Goal: Task Accomplishment & Management: Manage account settings

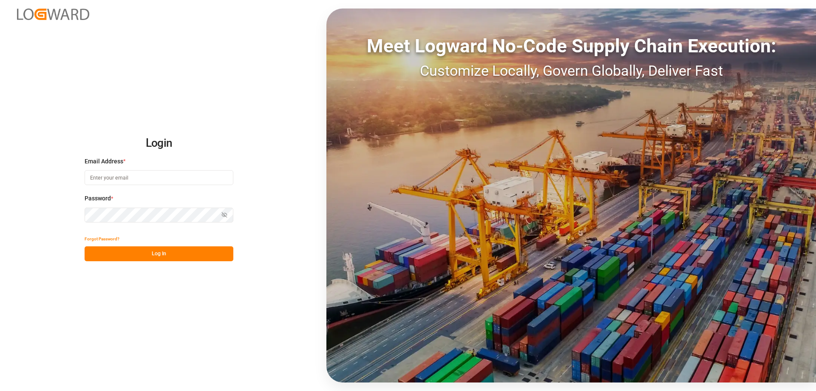
type input "[EMAIL_ADDRESS][DOMAIN_NAME]"
click at [141, 256] on button "Log In" at bounding box center [159, 253] width 149 height 15
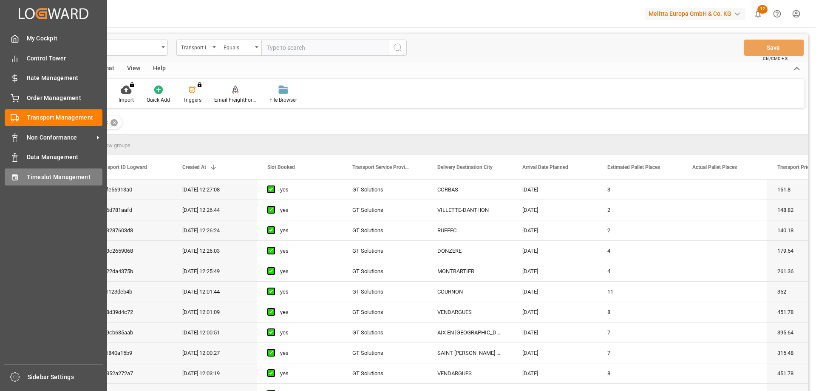
click at [17, 182] on div "Timeslot Management Timeslot Management" at bounding box center [54, 176] width 98 height 17
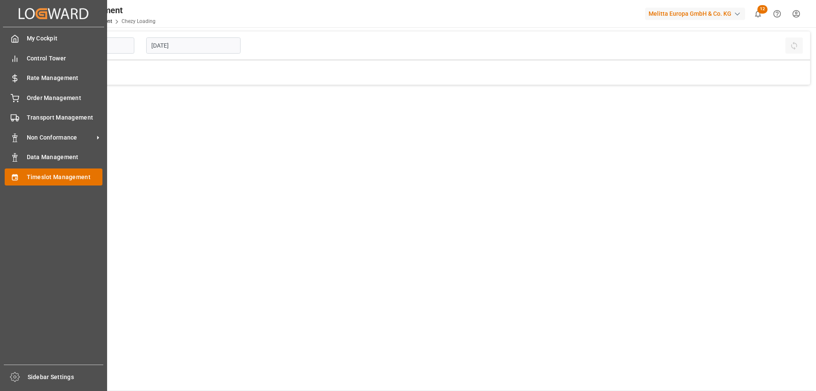
type input "Chezy Loading"
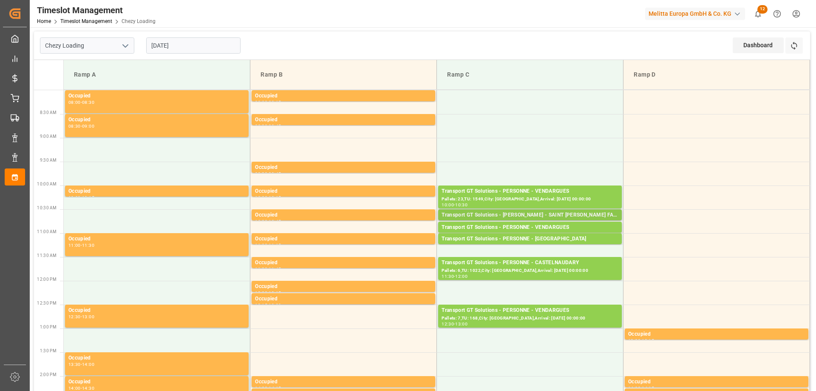
click at [523, 213] on div "Transport GT Solutions - [PERSON_NAME] - SAINT [PERSON_NAME] FALLAVIER" at bounding box center [530, 215] width 177 height 9
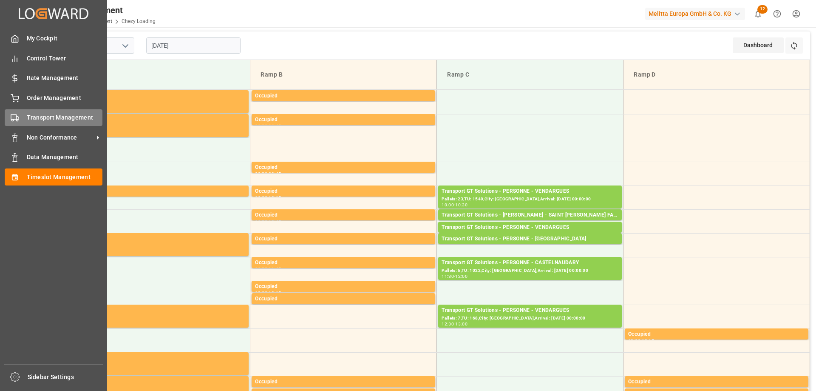
click at [18, 114] on icon at bounding box center [15, 118] width 9 height 9
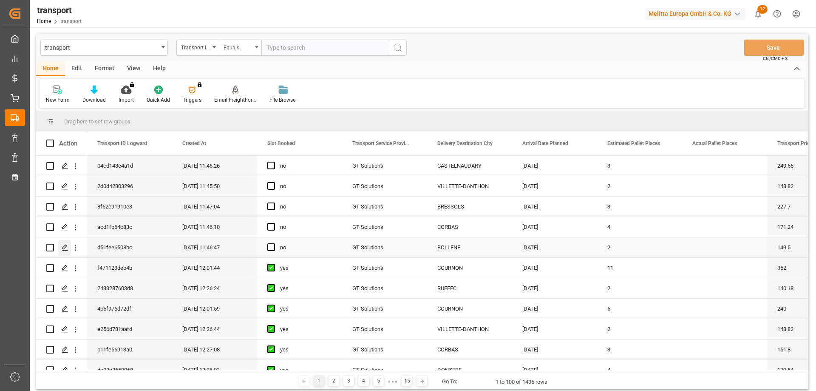
click at [64, 249] on polygon "Press SPACE to select this row." at bounding box center [64, 247] width 4 height 4
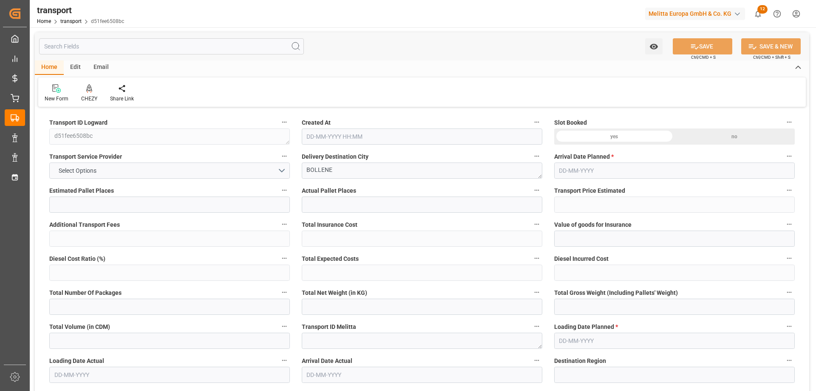
type input "2"
type input "149.5"
type input "0"
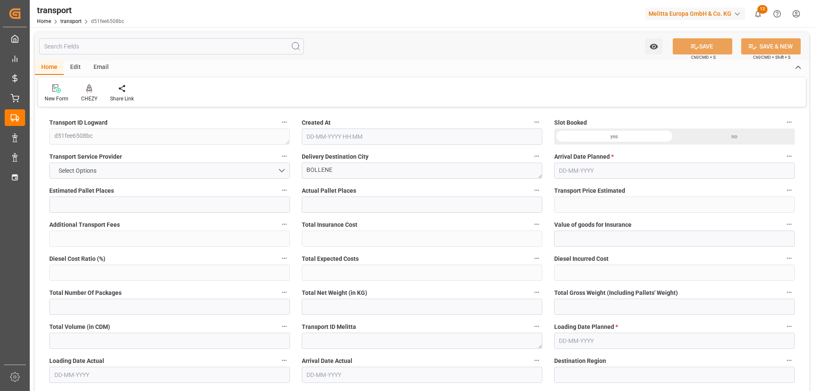
type input "143.4452"
type input "-6.0548"
type input "0"
type input "251.1"
type input "380"
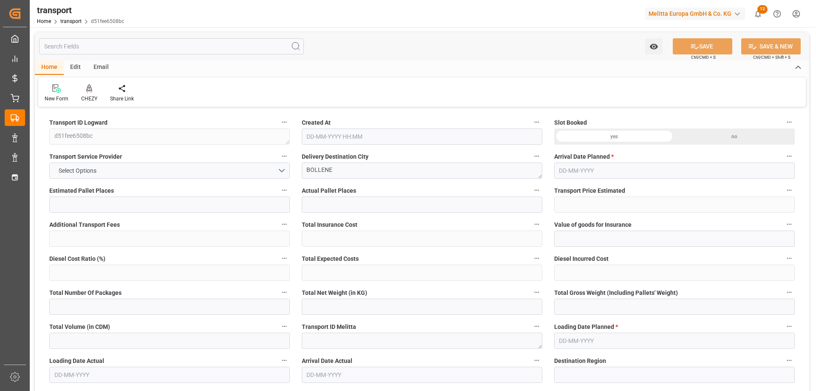
type input "2790"
type input "84"
type input "2"
type input "0"
type input "2"
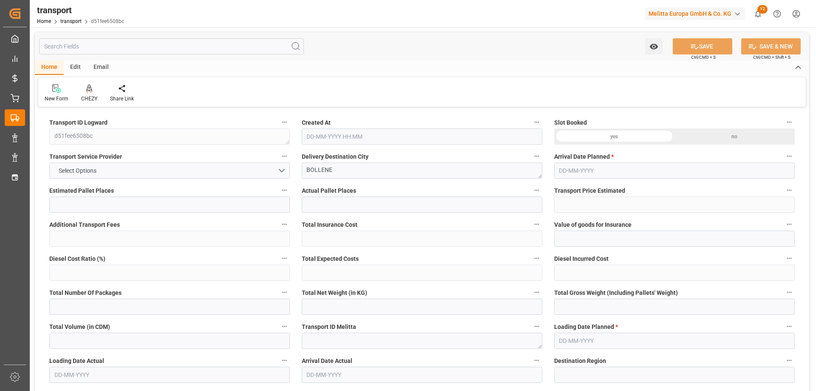
type input "101"
type input "307.62"
type input "0"
type input "4710.8598"
type input "0"
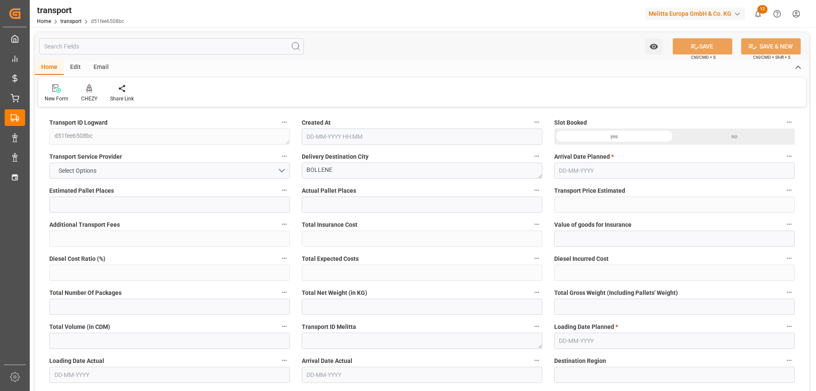
type input "0"
type input "21"
type input "35"
type input "[DATE] 11:46"
type input "[DATE]"
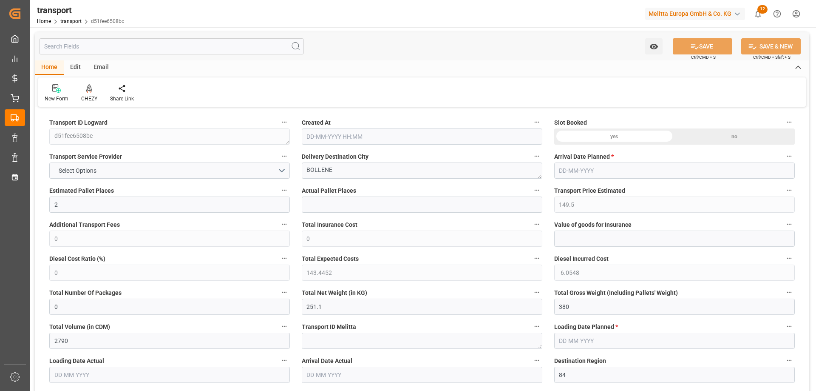
type input "[DATE]"
click at [99, 88] on div "CHEZY" at bounding box center [89, 93] width 29 height 19
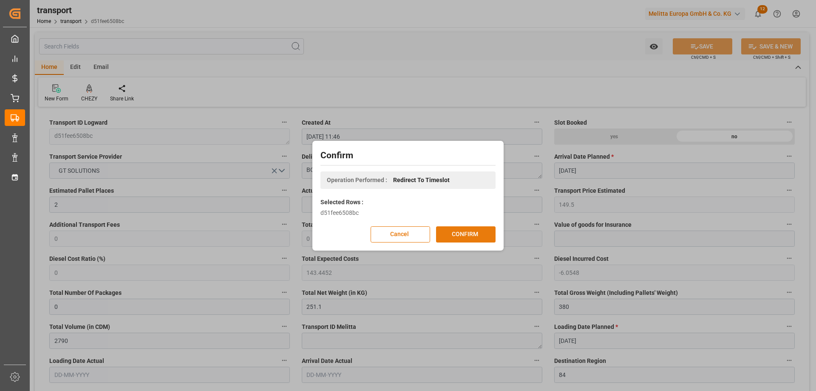
click at [457, 231] on button "CONFIRM" at bounding box center [466, 234] width 60 height 16
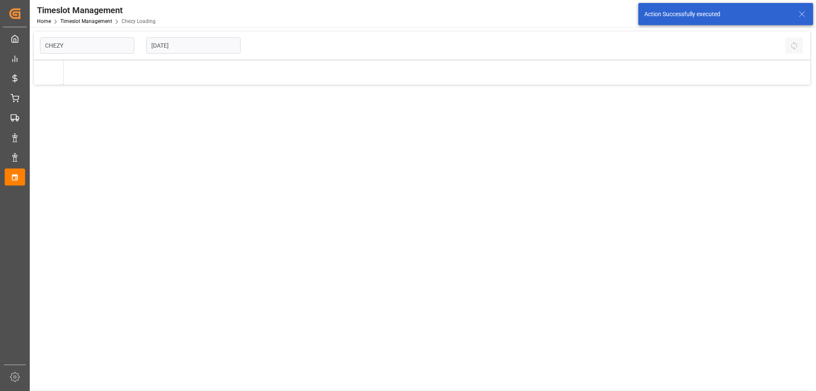
type input "Chezy Loading"
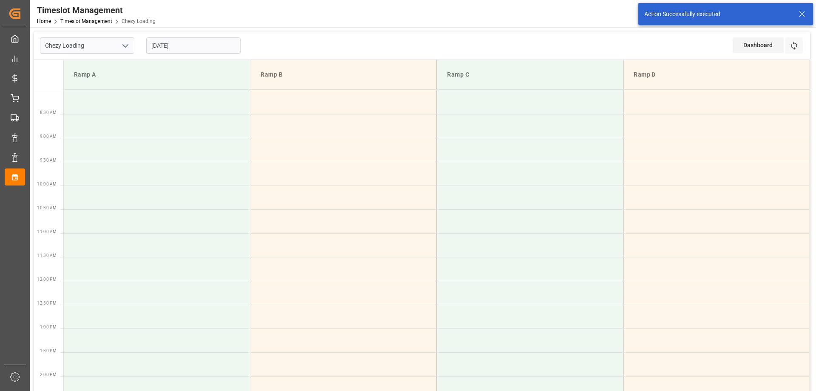
click at [154, 43] on input "[DATE]" at bounding box center [193, 45] width 94 height 16
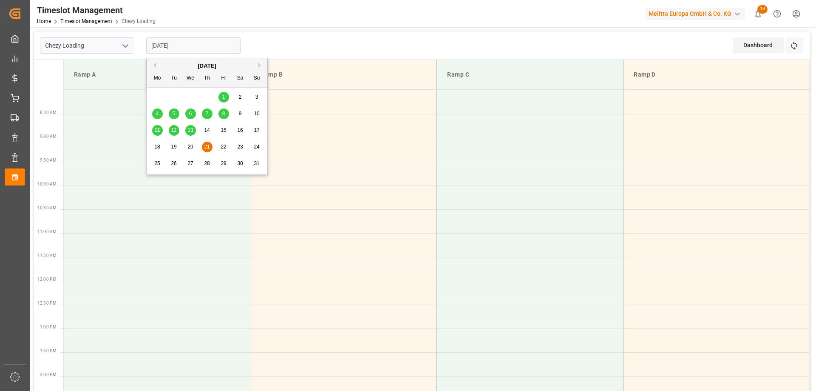
click at [186, 147] on div "20" at bounding box center [190, 147] width 11 height 10
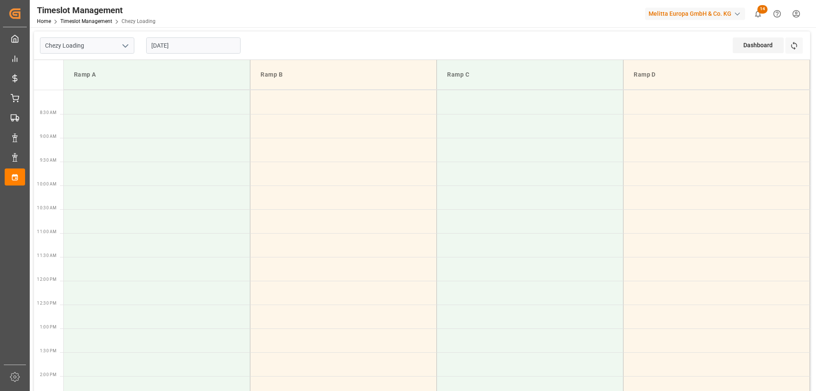
click at [202, 47] on input "[DATE]" at bounding box center [193, 45] width 94 height 16
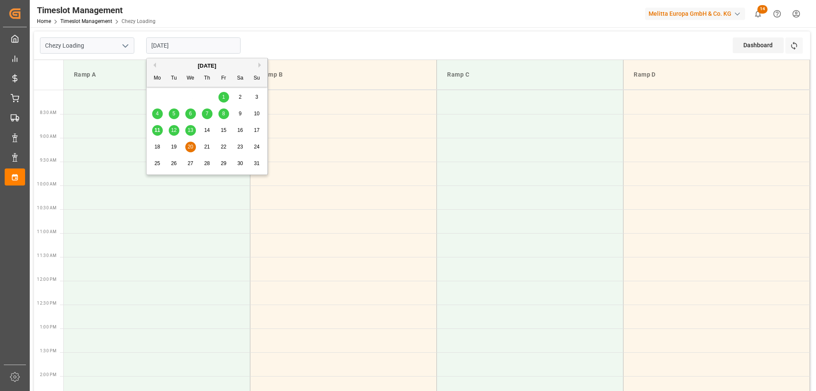
click at [156, 163] on span "25" at bounding box center [157, 163] width 6 height 6
type input "[DATE]"
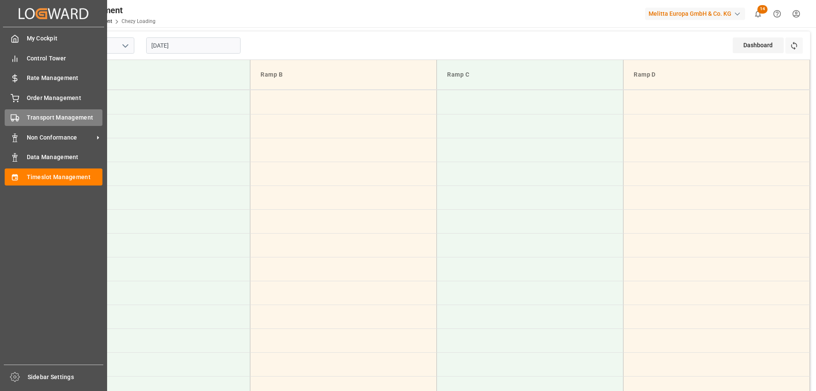
click at [21, 118] on div "Transport Management Transport Management" at bounding box center [54, 117] width 98 height 17
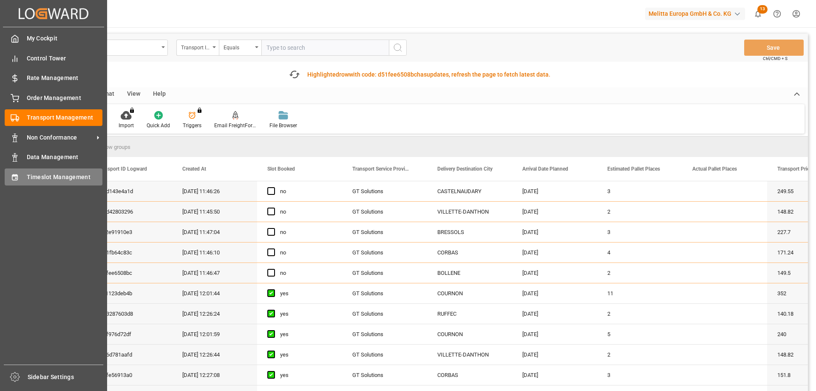
click at [39, 179] on span "Timeslot Management" at bounding box center [65, 177] width 76 height 9
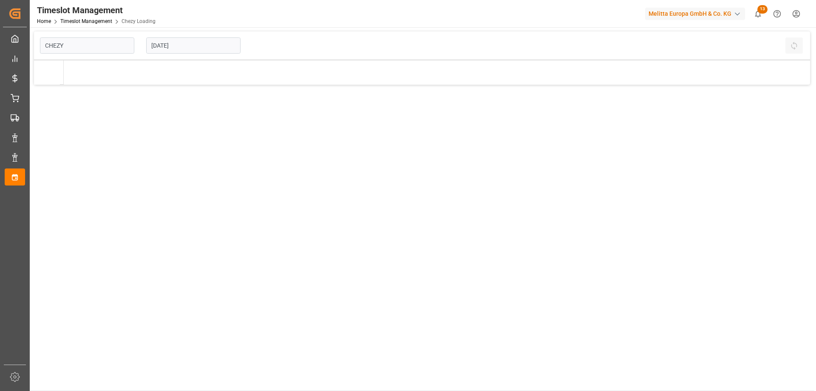
type input "Chezy Loading"
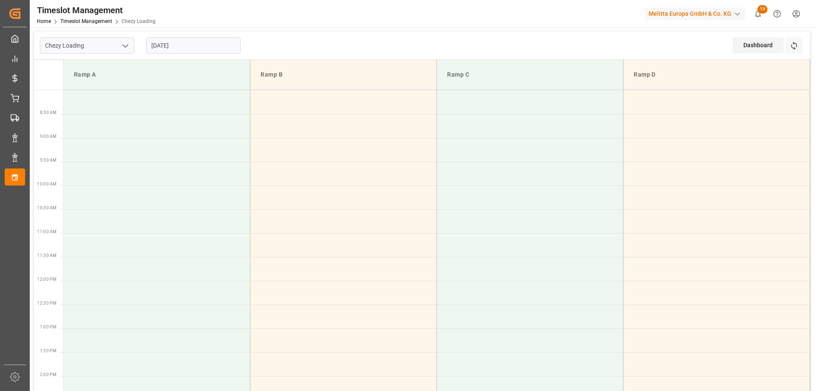
click at [159, 44] on input "[DATE]" at bounding box center [193, 45] width 94 height 16
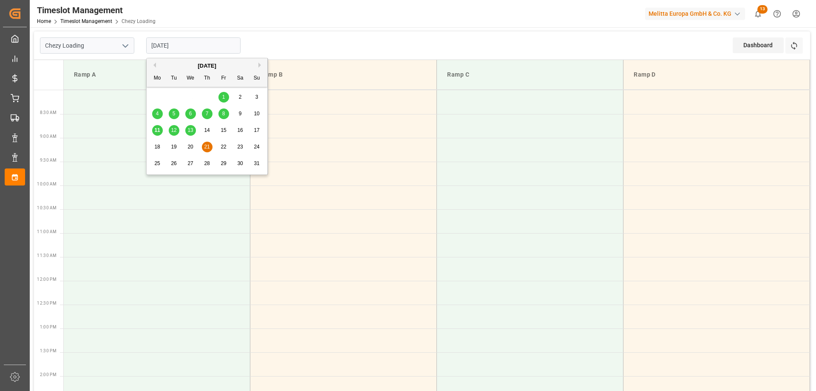
click at [152, 131] on div "11 12 13 14 15 16 17" at bounding box center [207, 130] width 116 height 17
click at [154, 132] on span "11" at bounding box center [157, 130] width 6 height 6
type input "[DATE]"
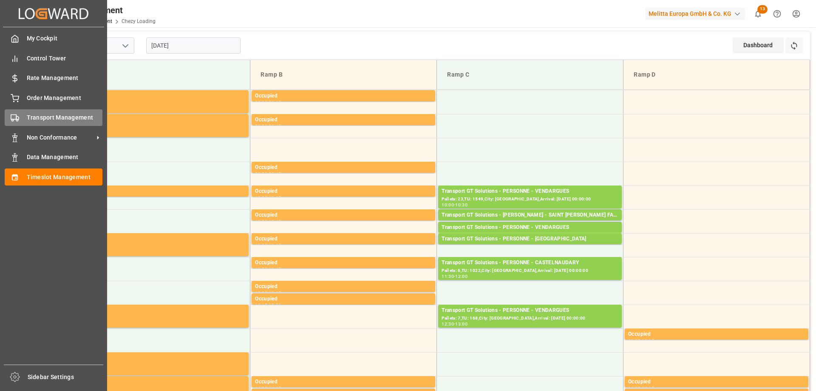
click at [14, 113] on div at bounding box center [12, 117] width 14 height 9
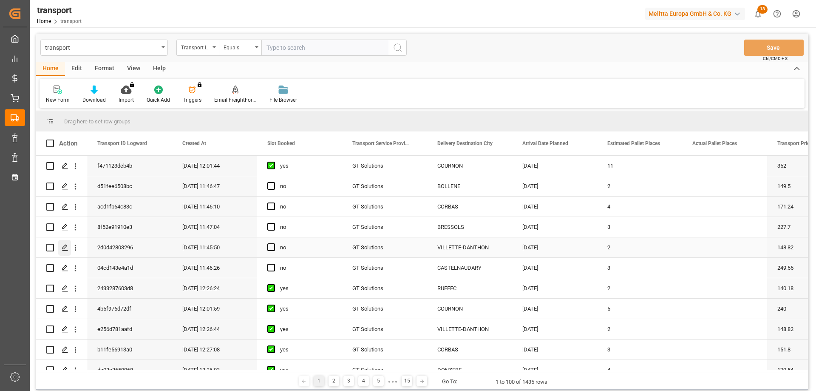
click at [64, 247] on icon "Press SPACE to select this row." at bounding box center [65, 247] width 7 height 7
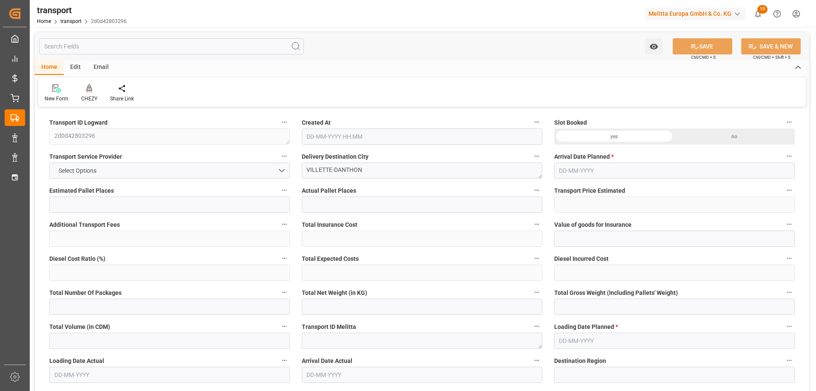
type input "2"
type input "148.82"
type input "0"
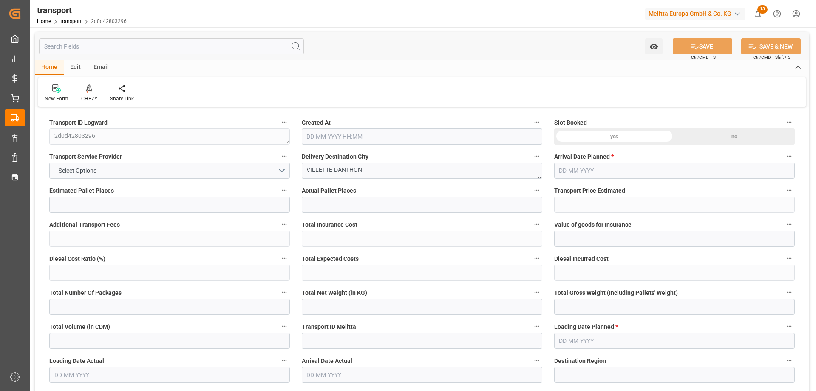
type input "142.7928"
type input "-6.0272"
type input "0"
type input "281.28"
type input "368.52"
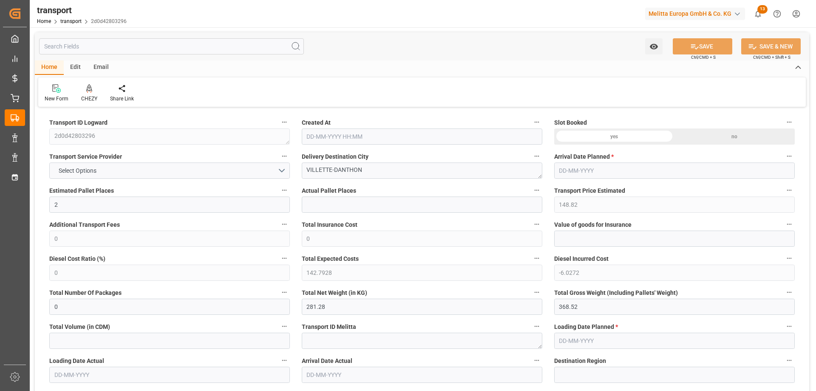
type input "912.384"
type input "38"
type input "0"
type input "112"
type input "2"
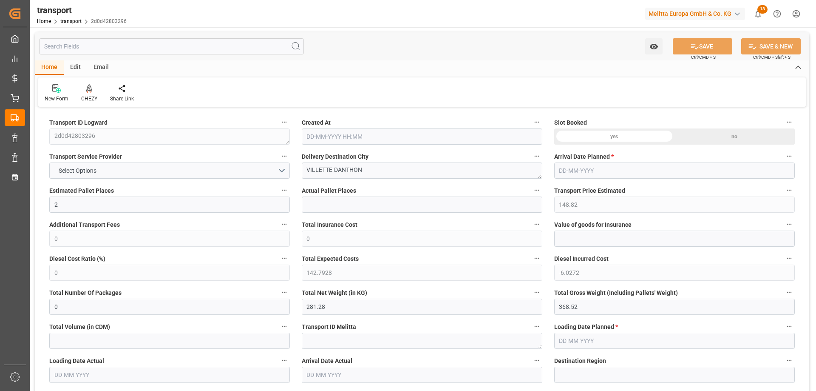
type input "101"
type input "318.048"
type input "0"
type input "4710.8598"
type input "0"
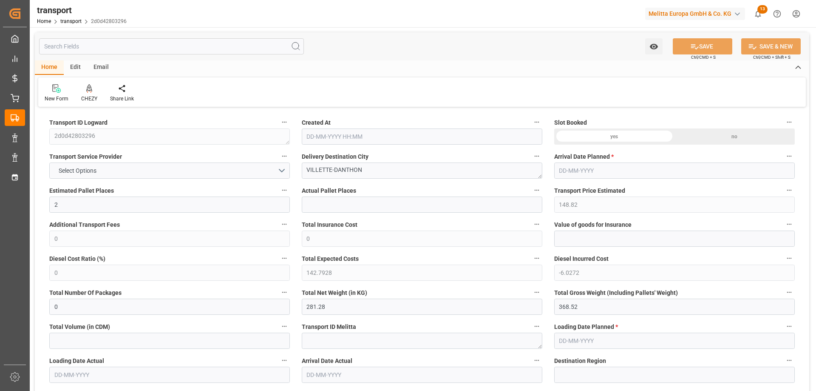
type input "0"
type input "21"
type input "35"
type input "11-08-2025 11:45"
type input "[DATE]"
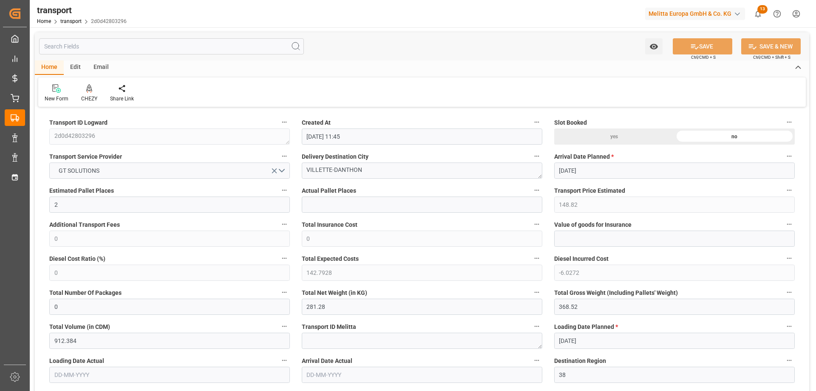
type input "[DATE]"
click at [90, 87] on icon at bounding box center [89, 88] width 6 height 9
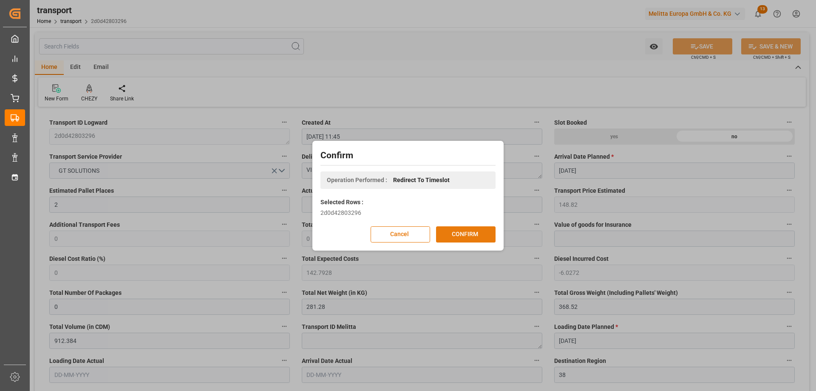
click at [460, 233] on button "CONFIRM" at bounding box center [466, 234] width 60 height 16
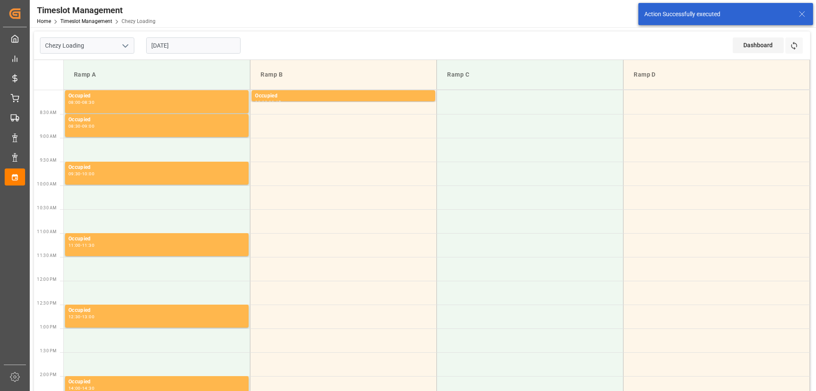
click at [173, 48] on input "[DATE]" at bounding box center [193, 45] width 94 height 16
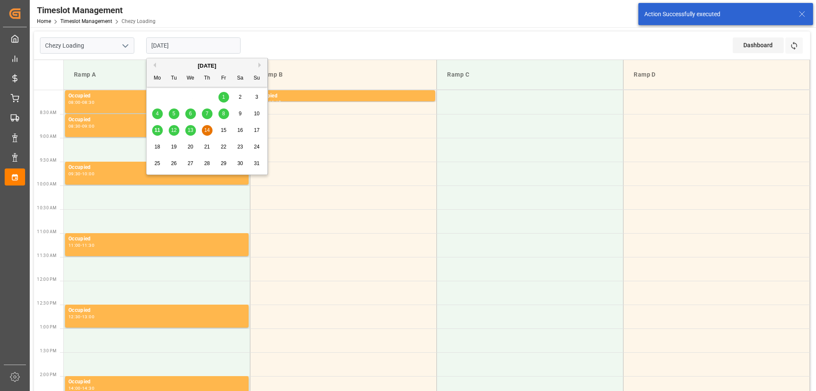
click at [191, 131] on span "13" at bounding box center [190, 130] width 6 height 6
type input "[DATE]"
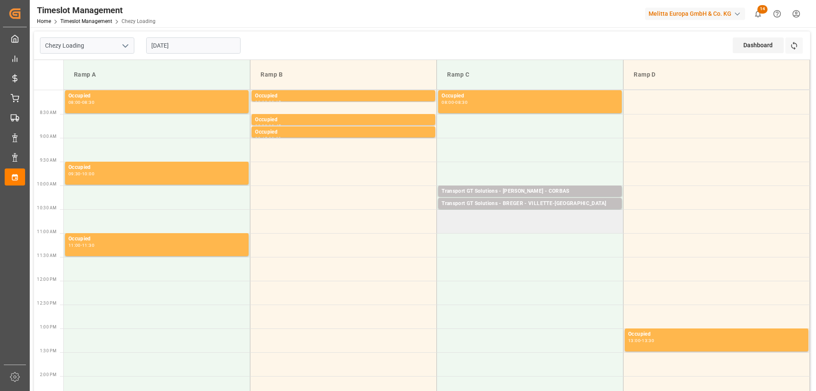
click at [505, 219] on td at bounding box center [530, 221] width 187 height 24
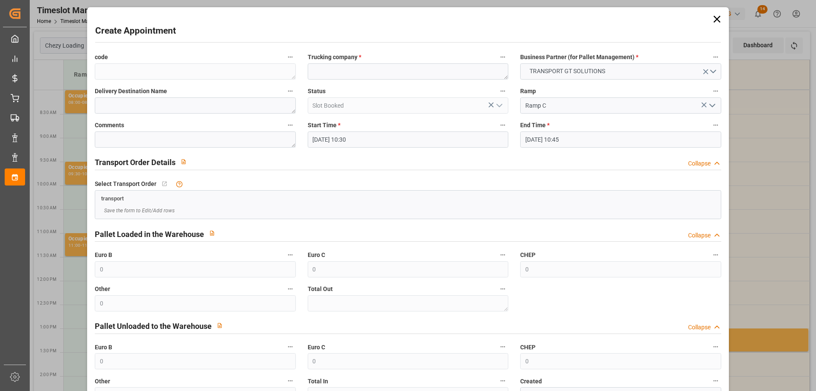
click at [406, 47] on div "Create Appointment code Trucking company * Business Partner (for Pallet Managem…" at bounding box center [407, 226] width 637 height 434
click at [400, 67] on textarea at bounding box center [408, 71] width 201 height 16
type textarea "b"
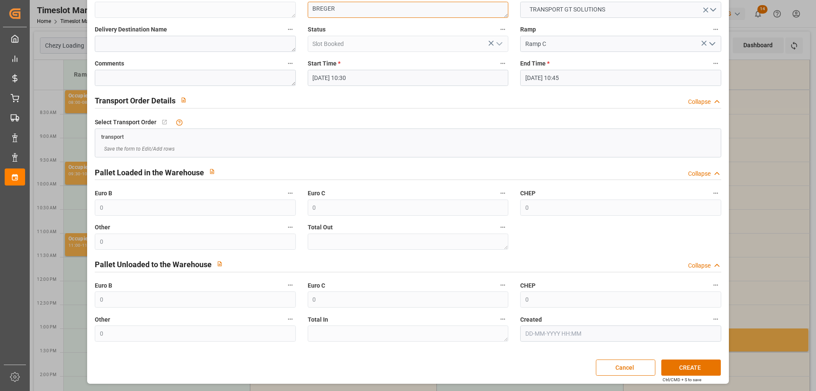
scroll to position [62, 0]
type textarea "BREGER"
click at [694, 373] on button "CREATE" at bounding box center [692, 367] width 60 height 16
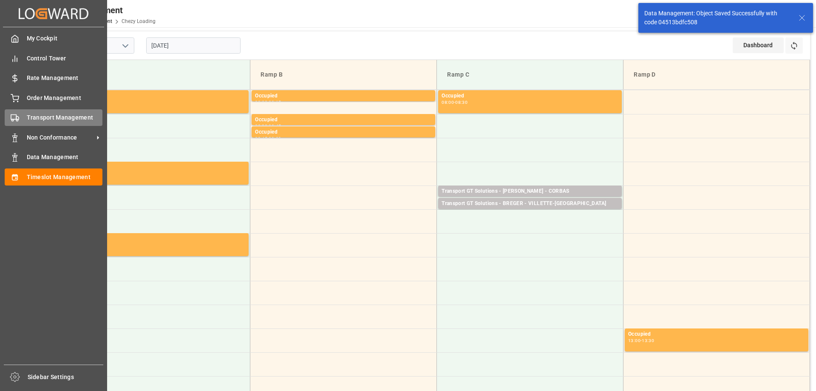
click at [12, 115] on rect at bounding box center [13, 117] width 5 height 5
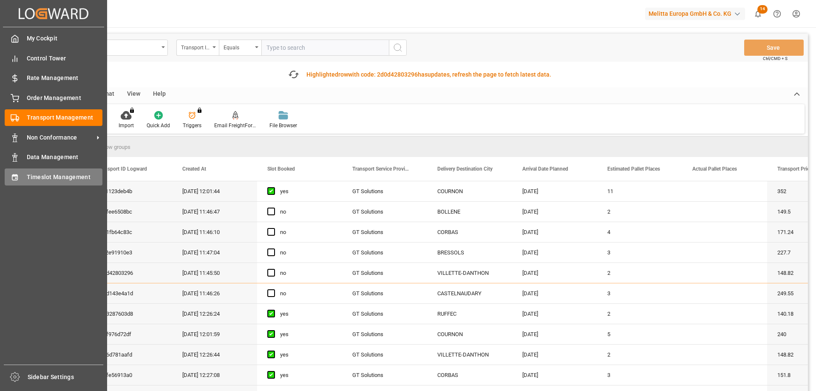
click at [20, 177] on div "Timeslot Management Timeslot Management" at bounding box center [54, 176] width 98 height 17
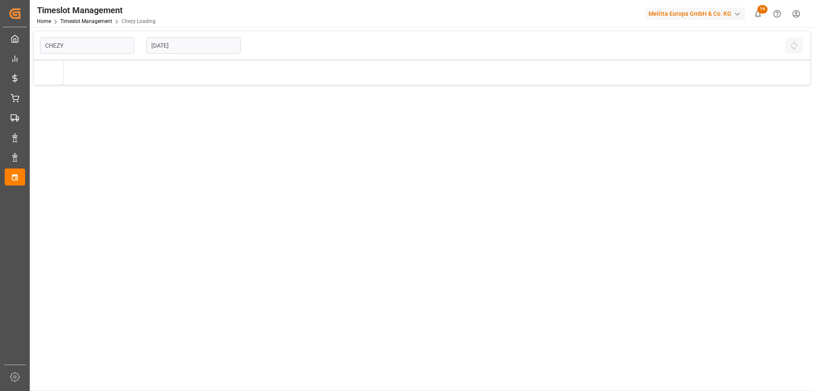
type input "Chezy Loading"
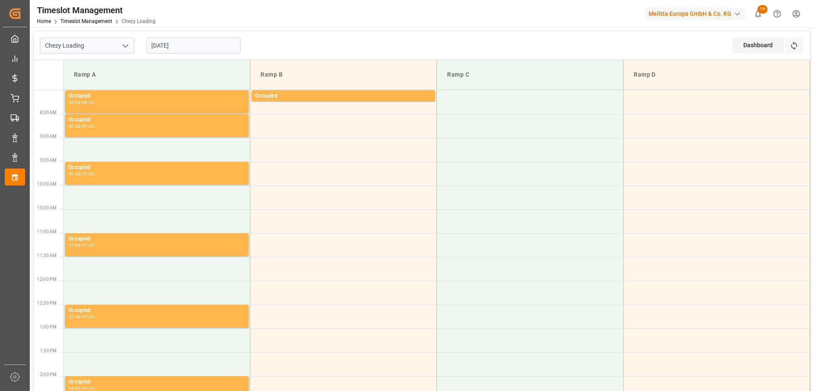
click at [201, 47] on input "[DATE]" at bounding box center [193, 45] width 94 height 16
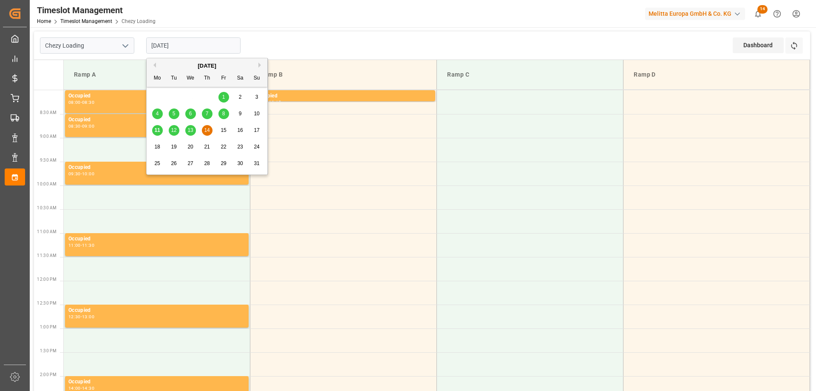
click at [171, 145] on span "19" at bounding box center [174, 147] width 6 height 6
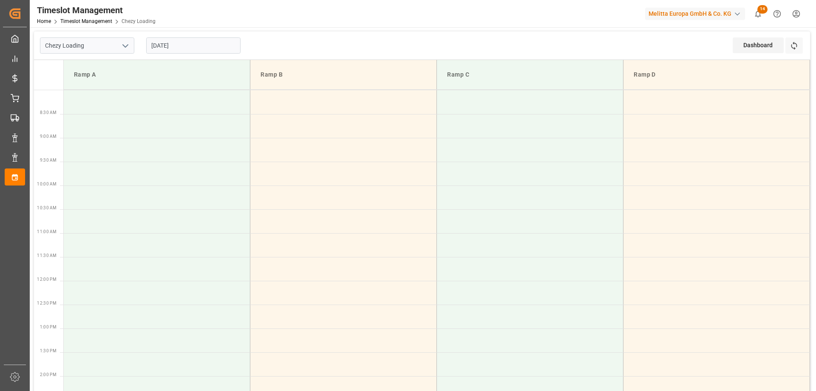
click at [159, 46] on input "[DATE]" at bounding box center [193, 45] width 94 height 16
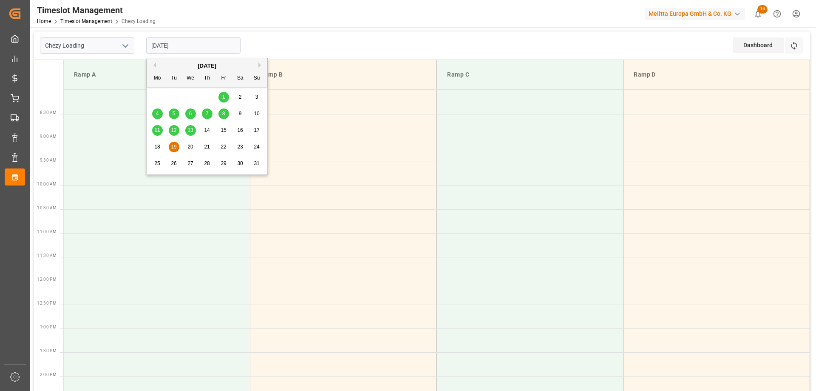
click at [185, 131] on div "13" at bounding box center [190, 130] width 11 height 10
type input "[DATE]"
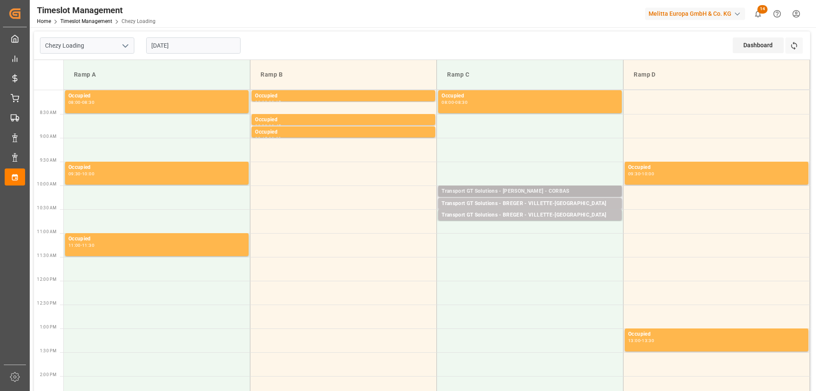
click at [534, 191] on div "Transport GT Solutions - BREGER - CORBAS" at bounding box center [530, 191] width 177 height 9
click at [537, 217] on div "Transport GT Solutions - BREGER - VILLETTE-DANTHON" at bounding box center [530, 215] width 177 height 9
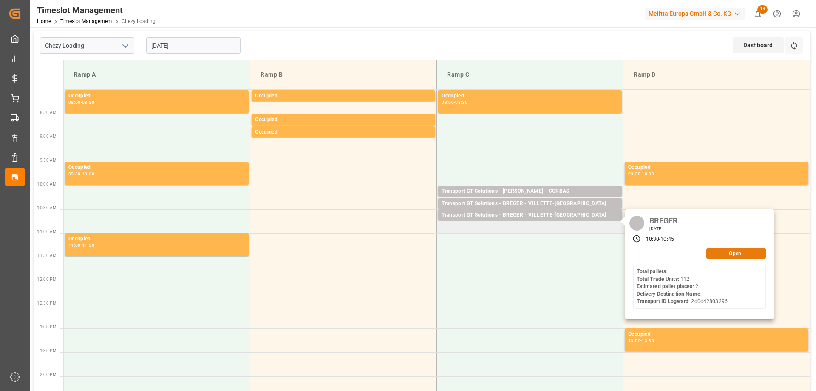
click at [730, 256] on button "Open" at bounding box center [737, 253] width 60 height 10
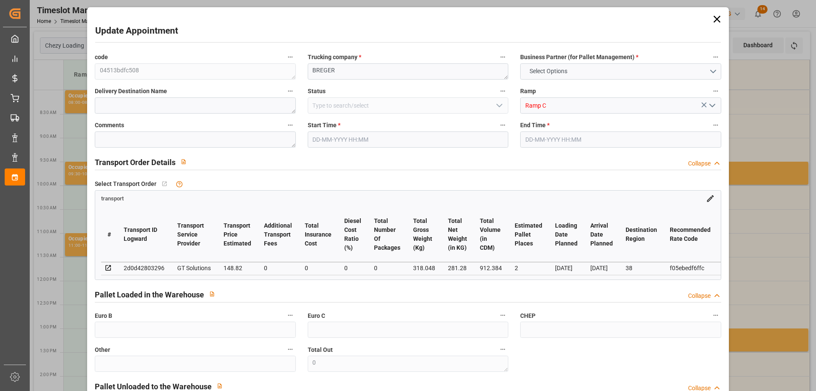
type input "2"
type input "148.82"
type input "0"
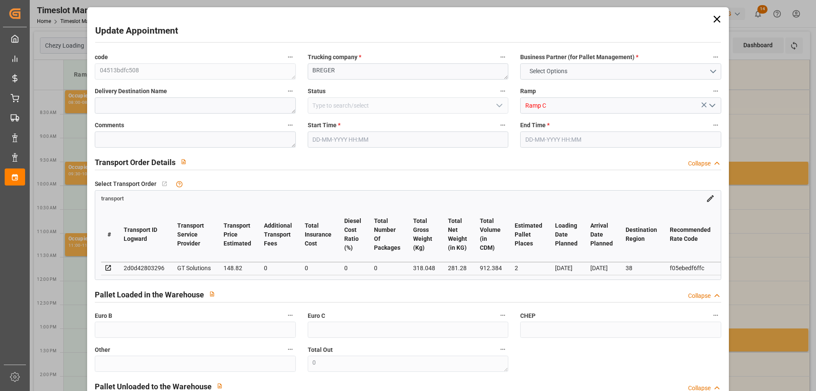
type input "142.7928"
type input "-6.0272"
type input "0"
type input "281.28"
type input "368.52"
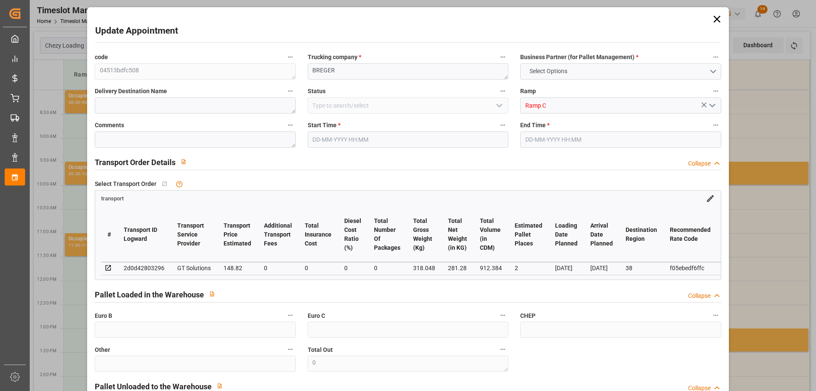
type input "912.384"
type input "38"
type input "0"
type input "112"
type input "2"
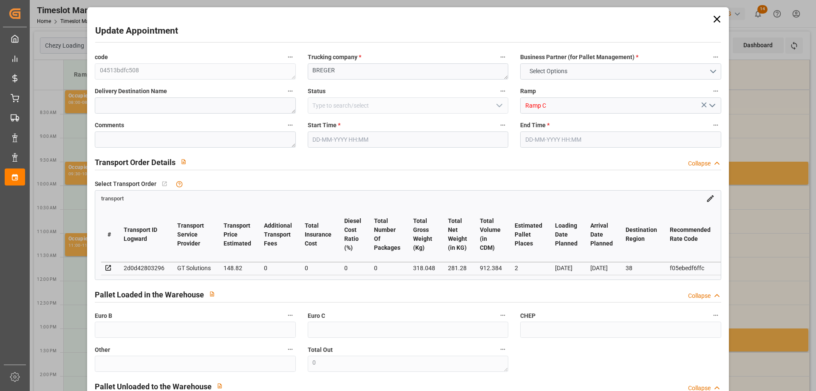
type input "101"
type input "318.048"
type input "0"
type input "4710.8598"
type input "0"
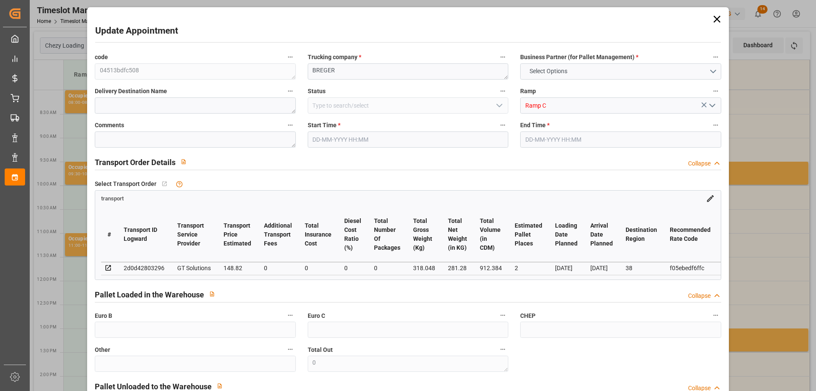
type input "0"
type input "21"
type input "35"
type input "13-08-2025 10:30"
type input "13-08-2025 10:45"
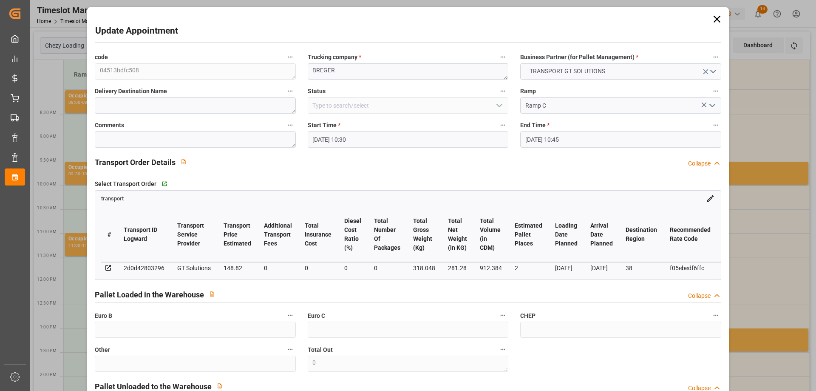
type input "11-08-2025 12:15"
type input "11-08-2025 11:45"
type input "[DATE]"
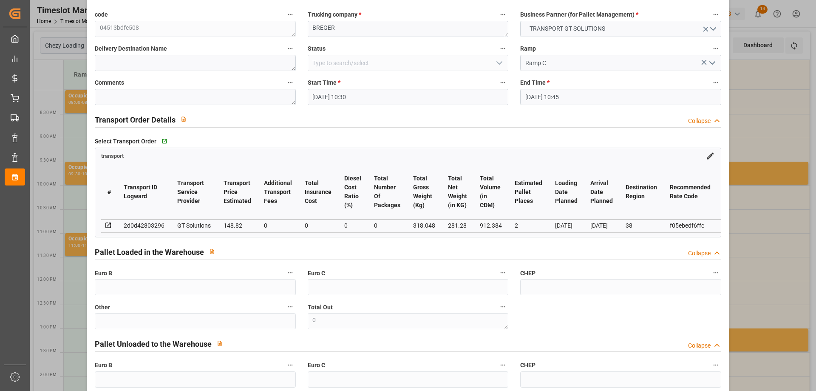
scroll to position [85, 0]
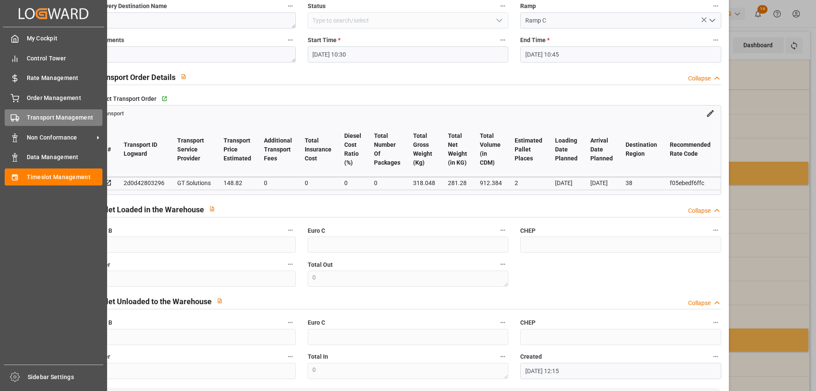
click at [11, 116] on icon at bounding box center [15, 118] width 9 height 9
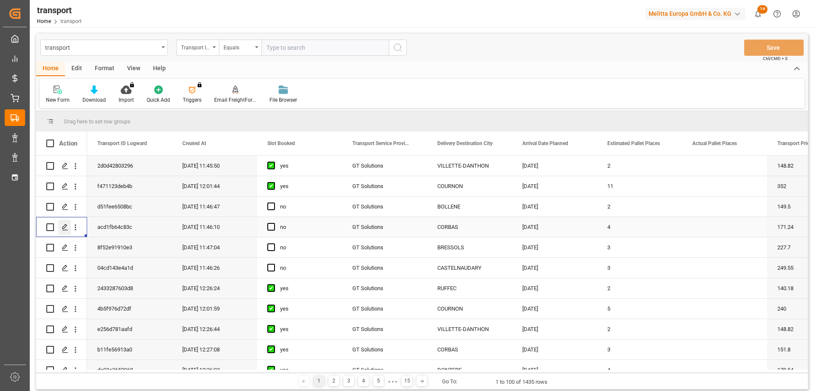
click at [60, 228] on div "Press SPACE to select this row." at bounding box center [64, 227] width 13 height 16
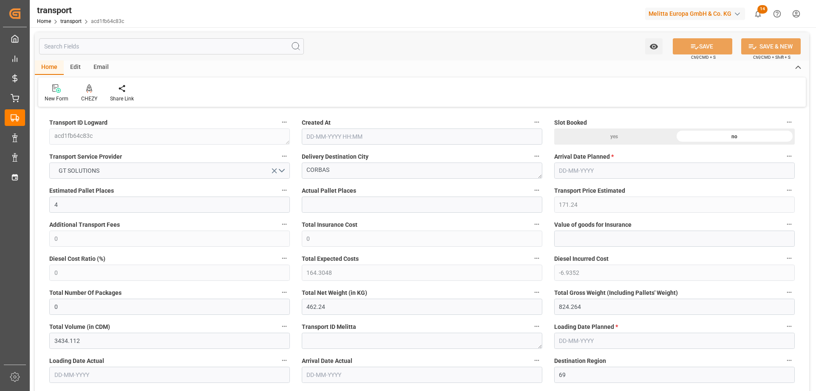
type input "[DATE] 11:46"
type input "[DATE]"
click at [87, 93] on icon at bounding box center [89, 88] width 6 height 9
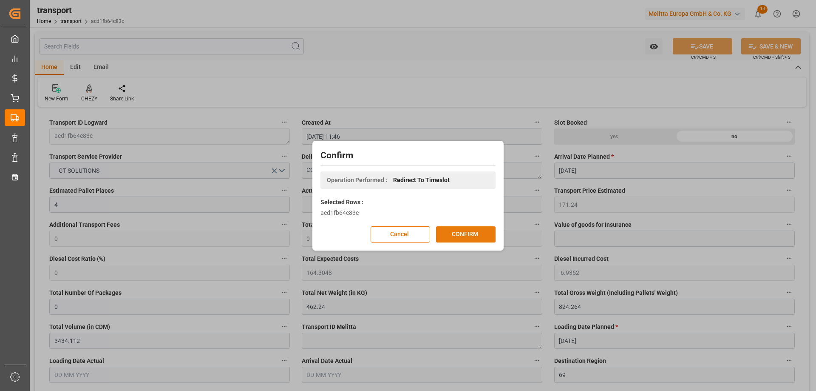
click at [459, 234] on button "CONFIRM" at bounding box center [466, 234] width 60 height 16
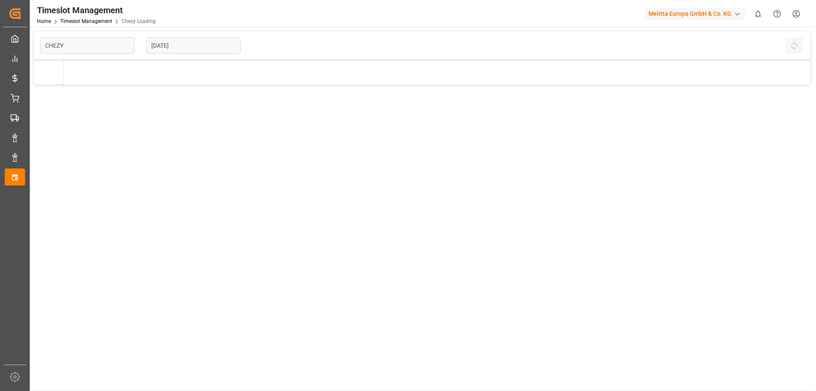
type input "Chezy Loading"
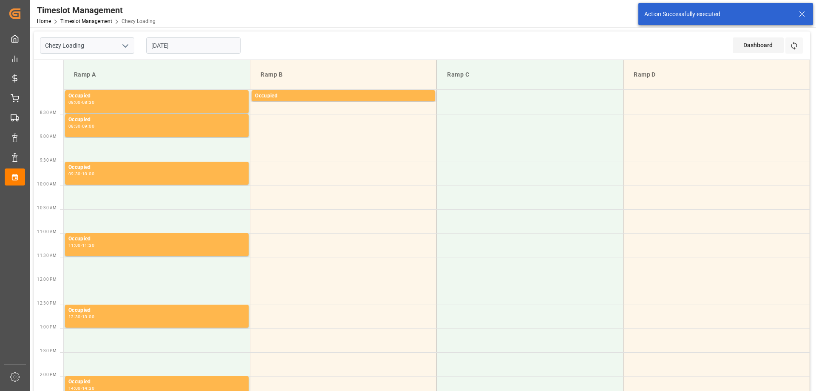
click at [179, 45] on input "[DATE]" at bounding box center [193, 45] width 94 height 16
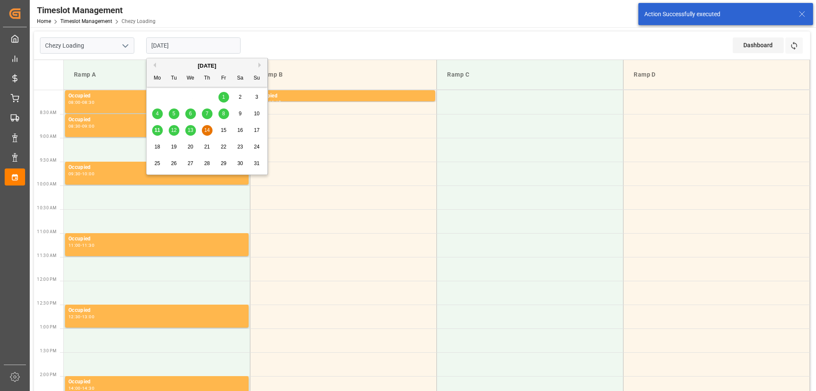
click at [193, 130] on span "13" at bounding box center [190, 130] width 6 height 6
type input "[DATE]"
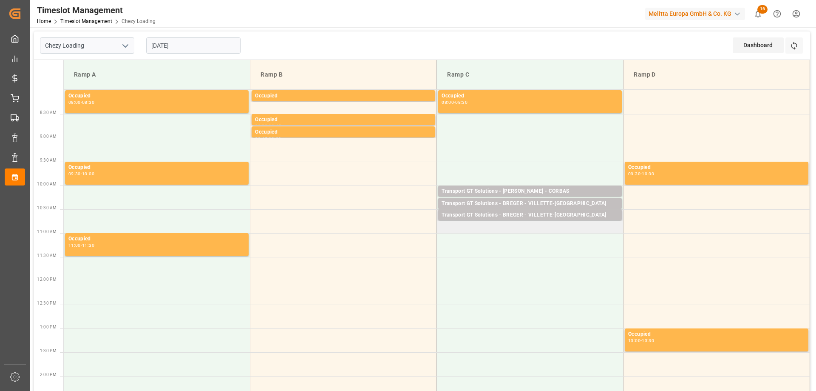
click at [514, 230] on td "Transport GT Solutions - BREGER - VILLETTE-DANTHON Pallets: ,TU: 112,City: VILL…" at bounding box center [530, 221] width 187 height 24
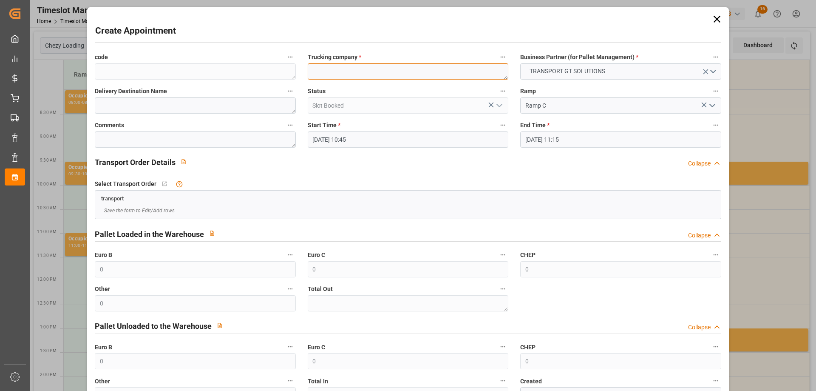
click at [385, 67] on textarea at bounding box center [408, 71] width 201 height 16
type textarea "BREGER"
click at [576, 136] on input "13-08-2025 11:15" at bounding box center [620, 139] width 201 height 16
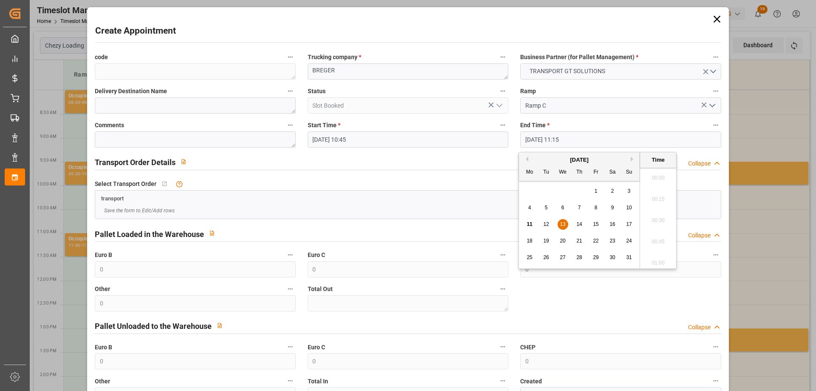
scroll to position [917, 0]
click at [562, 224] on span "13" at bounding box center [563, 224] width 6 height 6
click at [660, 195] on li "11:00" at bounding box center [658, 196] width 36 height 21
type input "13-08-2025 11:00"
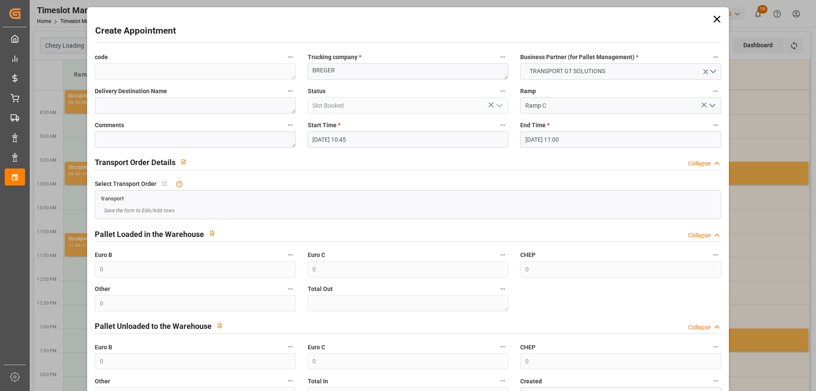
scroll to position [62, 0]
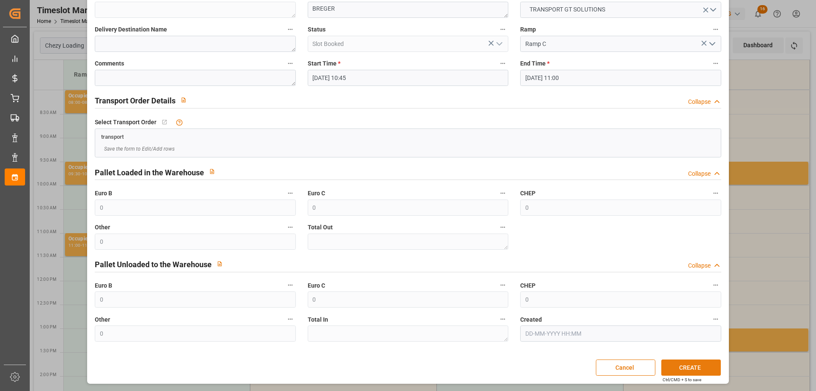
click at [700, 371] on button "CREATE" at bounding box center [692, 367] width 60 height 16
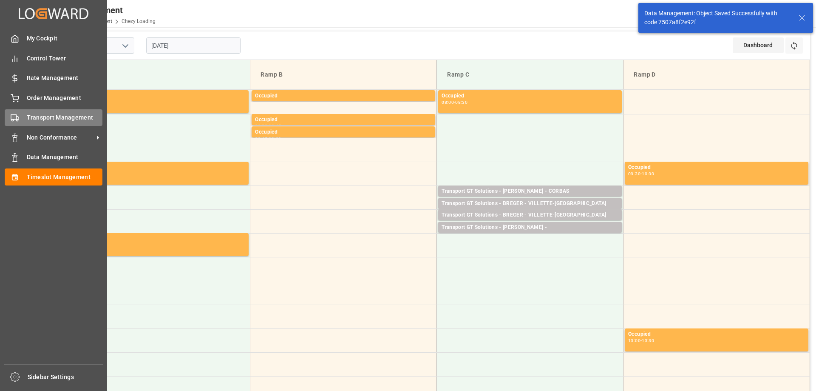
click at [23, 119] on div "Transport Management Transport Management" at bounding box center [54, 117] width 98 height 17
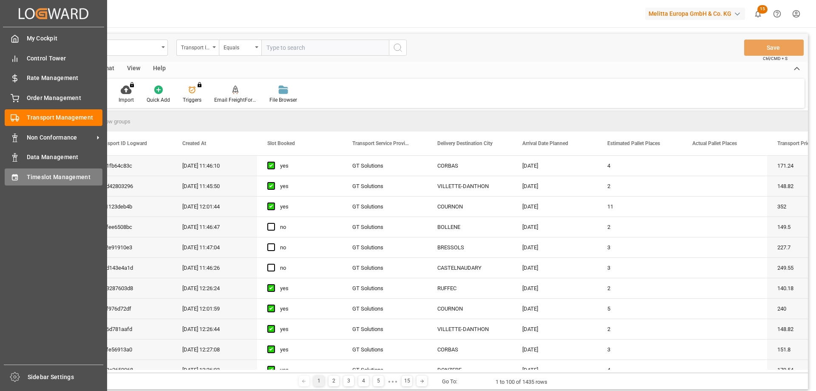
click at [42, 173] on span "Timeslot Management" at bounding box center [65, 177] width 76 height 9
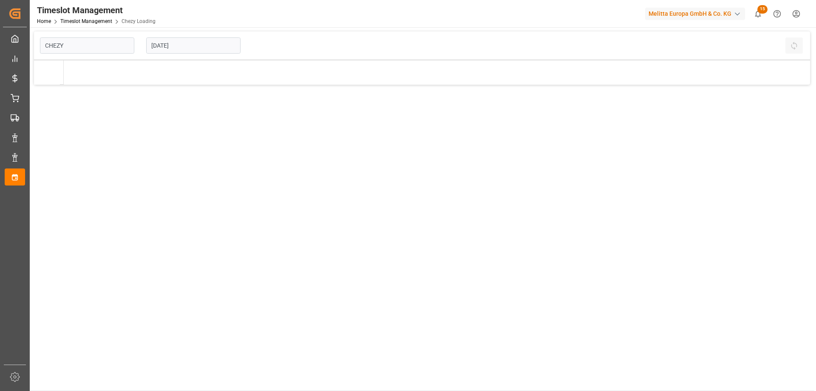
type input "Chezy Loading"
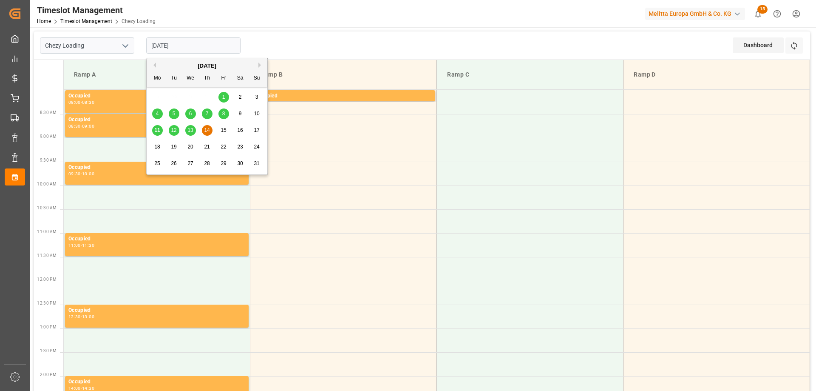
click at [157, 44] on input "[DATE]" at bounding box center [193, 45] width 94 height 16
click at [190, 130] on span "13" at bounding box center [190, 130] width 6 height 6
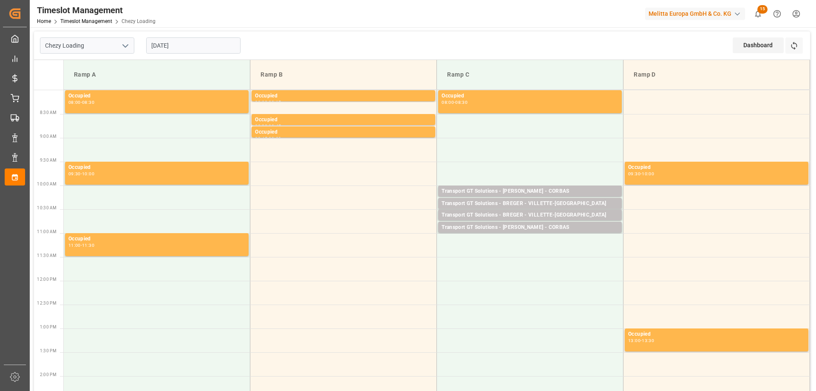
click at [176, 48] on input "[DATE]" at bounding box center [193, 45] width 94 height 16
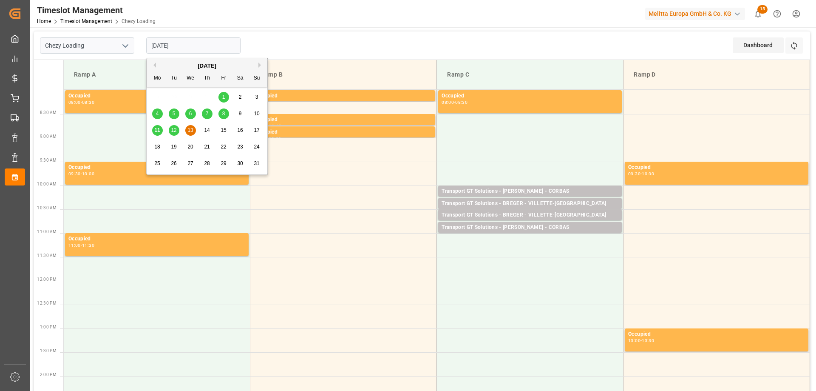
click at [177, 130] on div "12" at bounding box center [174, 130] width 11 height 10
type input "[DATE]"
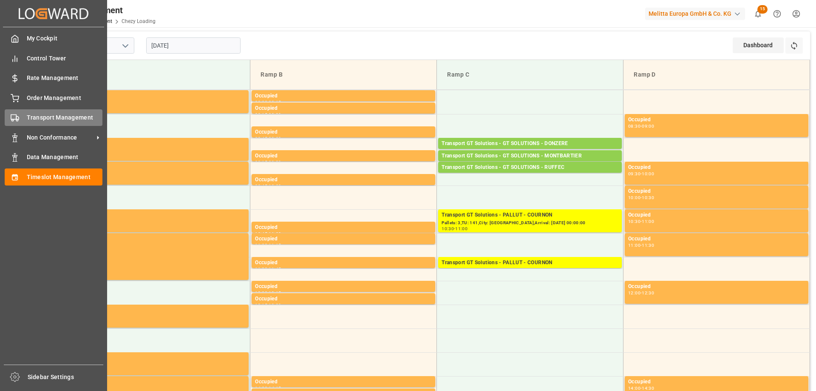
click at [28, 115] on span "Transport Management" at bounding box center [65, 117] width 76 height 9
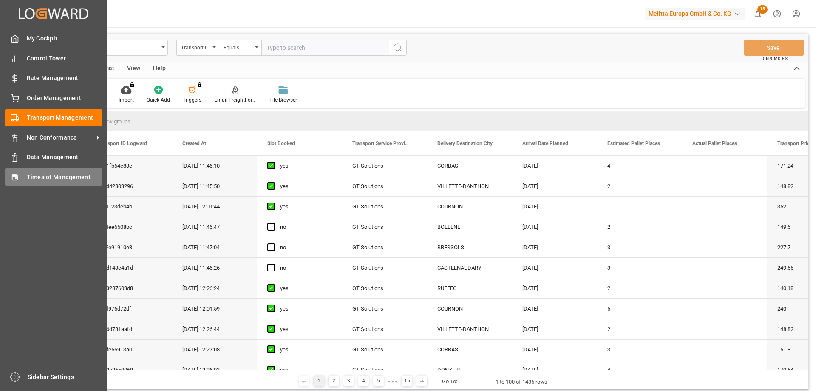
click at [12, 174] on icon at bounding box center [15, 177] width 9 height 9
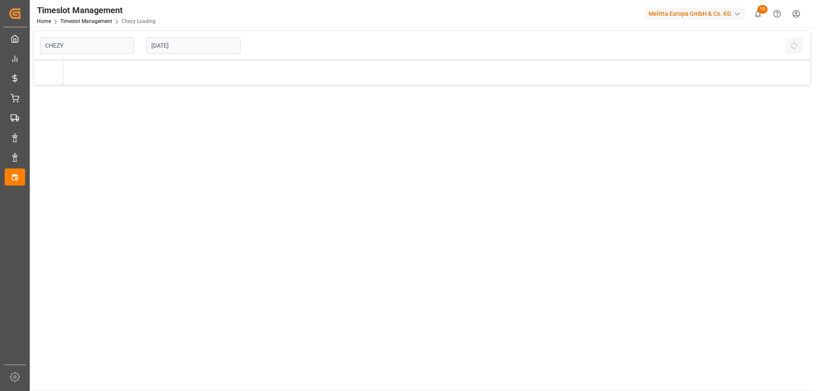
type input "Chezy Loading"
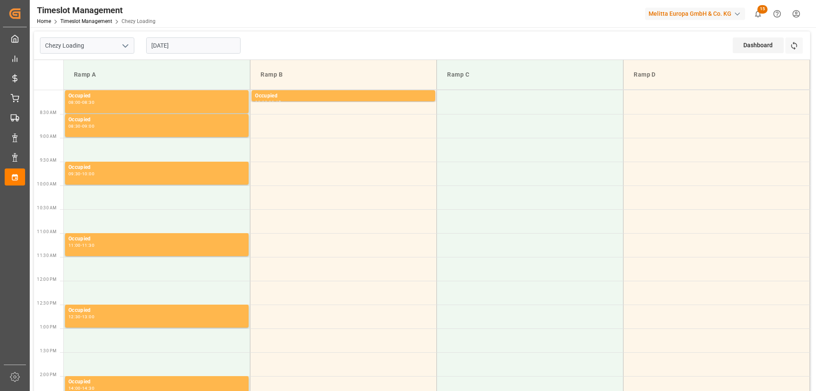
click at [161, 48] on input "[DATE]" at bounding box center [193, 45] width 94 height 16
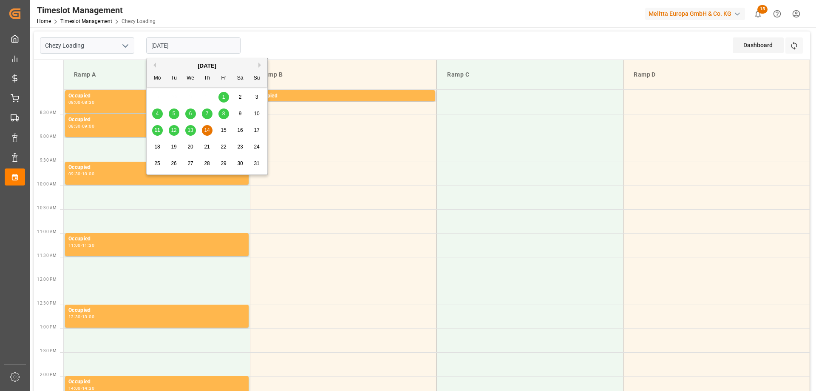
click at [159, 129] on span "11" at bounding box center [157, 130] width 6 height 6
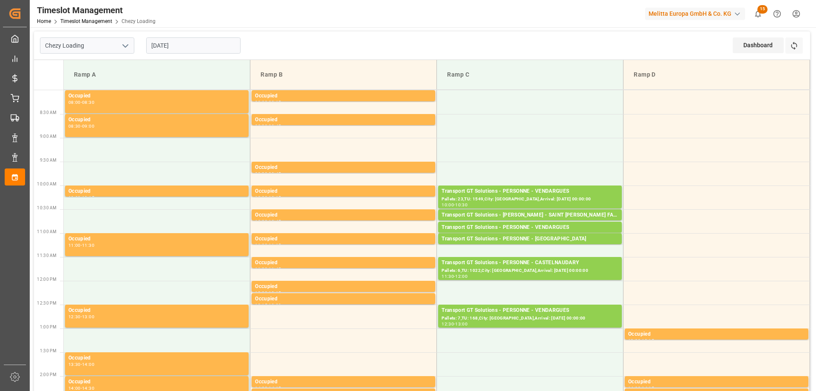
click at [157, 42] on input "[DATE]" at bounding box center [193, 45] width 94 height 16
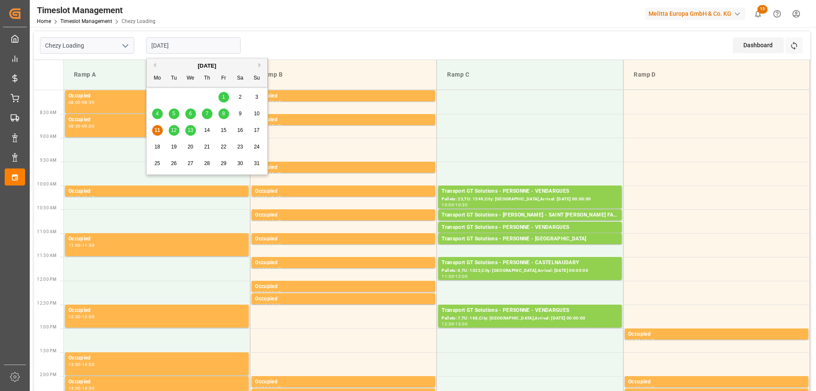
click at [173, 131] on span "12" at bounding box center [174, 130] width 6 height 6
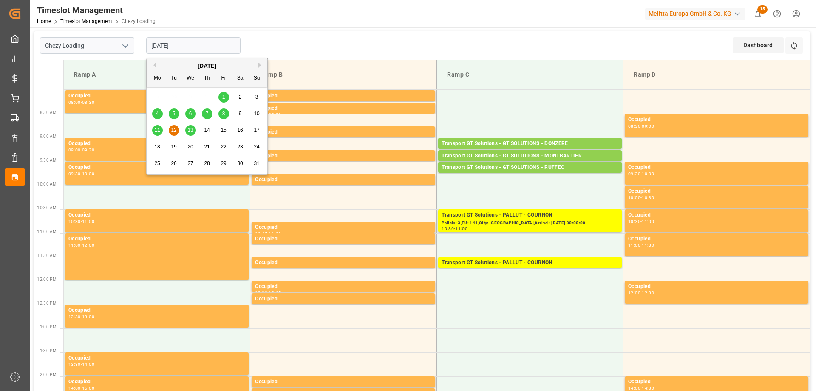
click at [153, 45] on input "[DATE]" at bounding box center [193, 45] width 94 height 16
click at [162, 131] on div "11" at bounding box center [157, 130] width 11 height 10
type input "[DATE]"
